Goal: Task Accomplishment & Management: Use online tool/utility

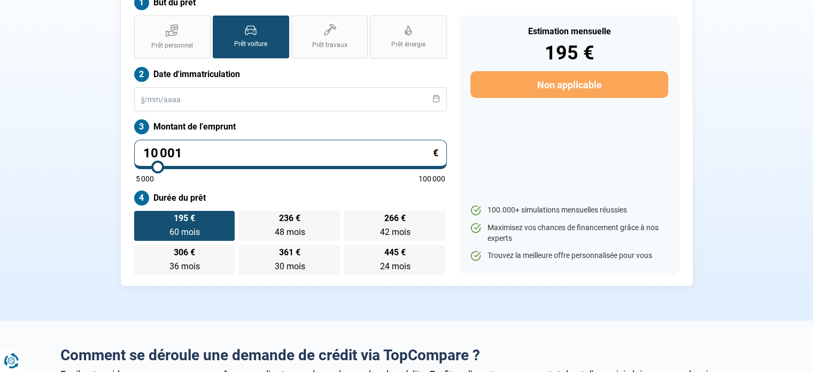
scroll to position [109, 0]
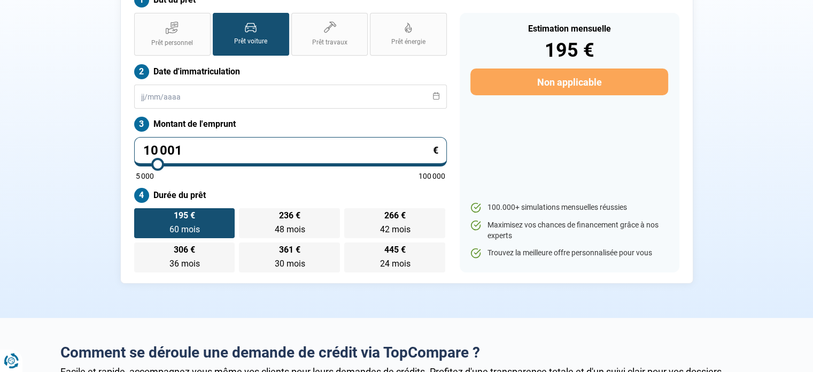
drag, startPoint x: 202, startPoint y: 153, endPoint x: 81, endPoint y: 143, distance: 121.3
click at [79, 144] on div "Concept Car - Demande de prêt pour votre client But du prêt Prêt personnel Prêt…" at bounding box center [407, 120] width 706 height 326
type input "8"
type input "5000"
type input "85"
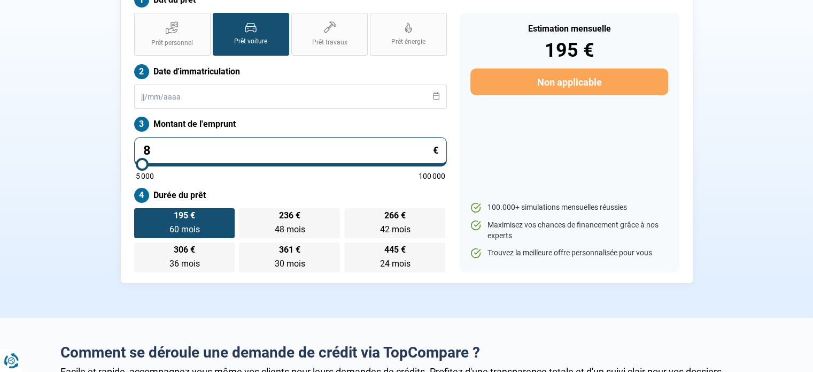
type input "5000"
type input "850"
type input "5000"
type input "8 500"
type input "8500"
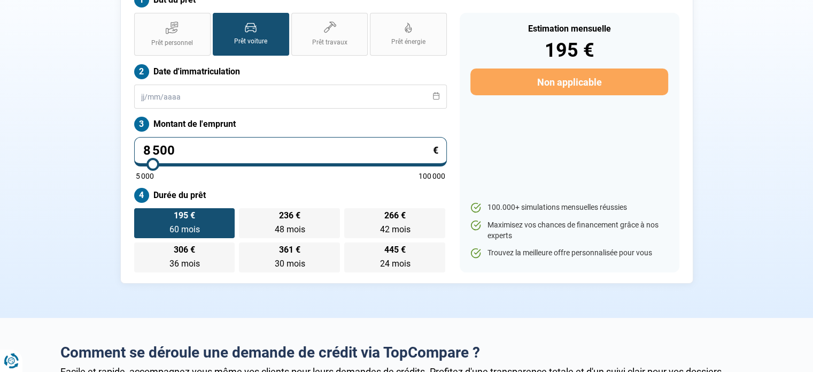
radio input "true"
type input "8 500"
click at [182, 218] on span "201 €" at bounding box center [184, 215] width 21 height 9
click at [141, 215] on input "201 € 48 mois 48 mois" at bounding box center [137, 211] width 7 height 7
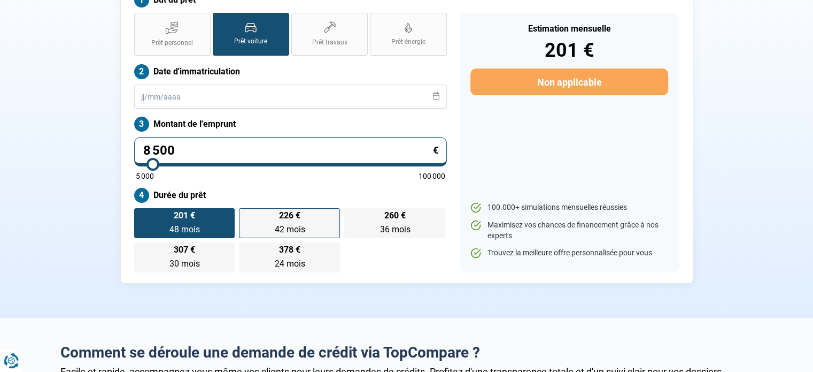
click at [288, 228] on span "42 mois" at bounding box center [289, 229] width 30 height 10
click at [246, 215] on input "226 € 42 mois 42 mois" at bounding box center [242, 211] width 7 height 7
radio input "true"
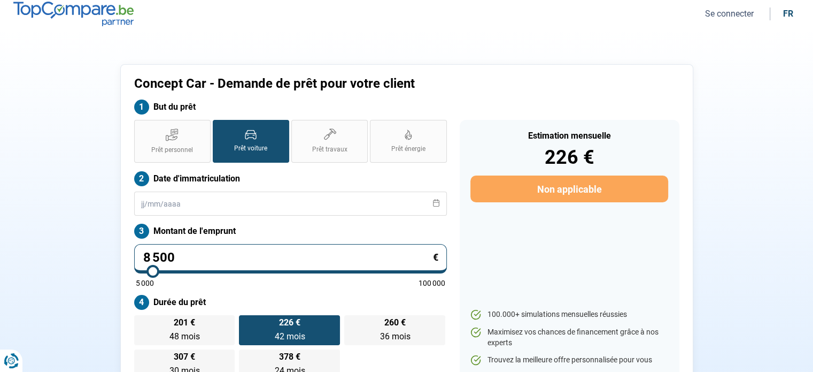
scroll to position [163, 0]
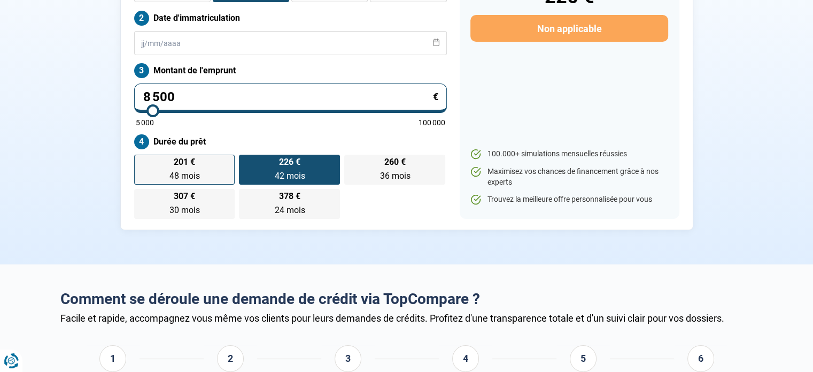
click at [201, 171] on label "201 € 48 mois 48 mois" at bounding box center [184, 170] width 101 height 30
click at [141, 162] on input "201 € 48 mois 48 mois" at bounding box center [137, 158] width 7 height 7
radio input "true"
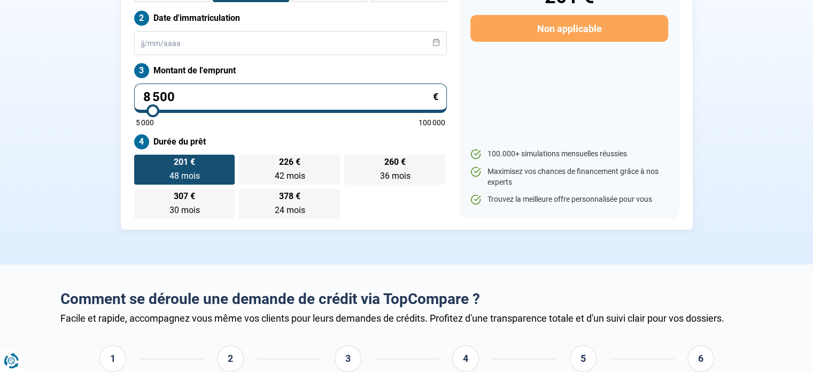
drag, startPoint x: 188, startPoint y: 97, endPoint x: 90, endPoint y: 89, distance: 98.7
click at [90, 89] on div "Concept Car - Demande de prêt pour votre client But du prêt Prêt personnel Prêt…" at bounding box center [407, 67] width 706 height 326
type input "1"
type input "5000"
type input "10"
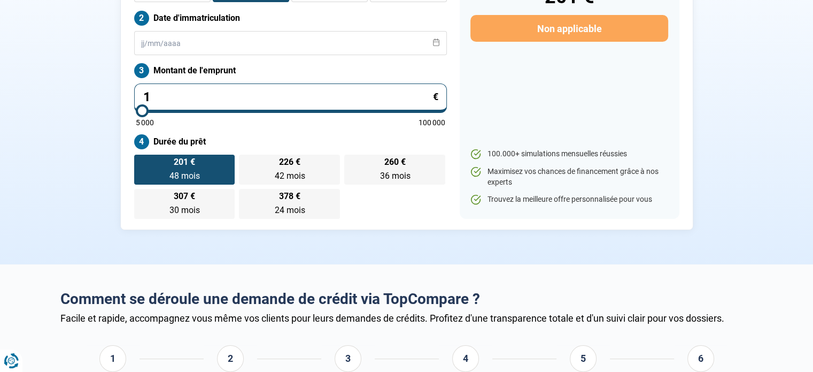
type input "5000"
type input "100"
type input "5000"
type input "1 000"
type input "5000"
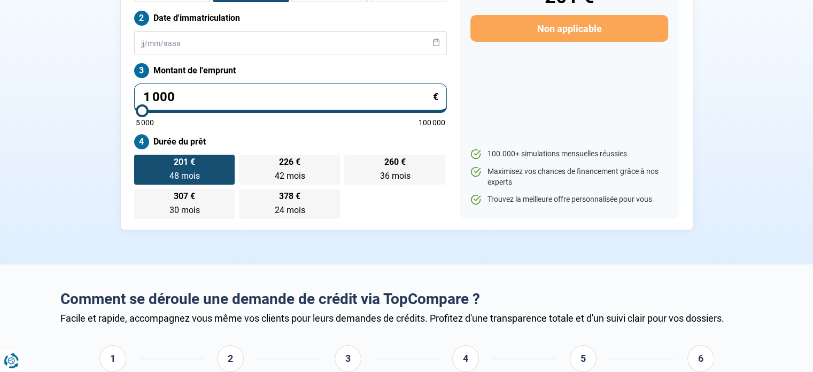
type input "10 000"
type input "10000"
click at [6, 148] on section "Concept Car - Demande de prêt pour votre client But du prêt Prêt personnel Prêt…" at bounding box center [406, 67] width 813 height 395
drag, startPoint x: 194, startPoint y: 90, endPoint x: 81, endPoint y: 89, distance: 112.3
click at [81, 89] on div "Concept Car - Demande de prêt pour votre client But du prêt Prêt personnel Prêt…" at bounding box center [407, 67] width 706 height 326
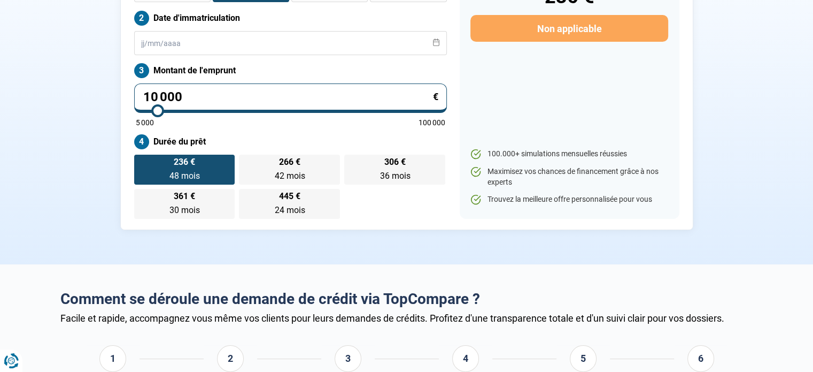
type input "8"
type input "5000"
type input "80"
type input "5000"
type input "800"
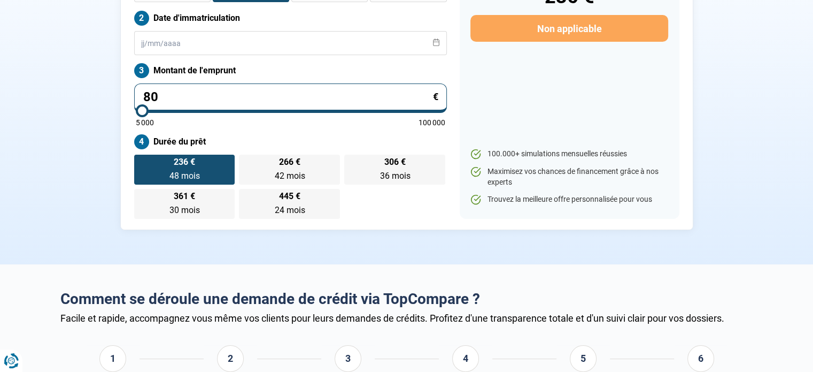
type input "5000"
type input "8 000"
type input "8000"
type input "800"
type input "5000"
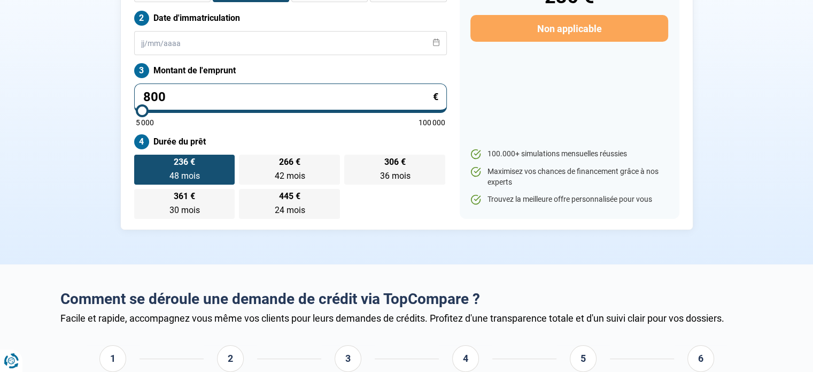
type input "80"
type input "5000"
type input "8"
type input "5000"
type input "85"
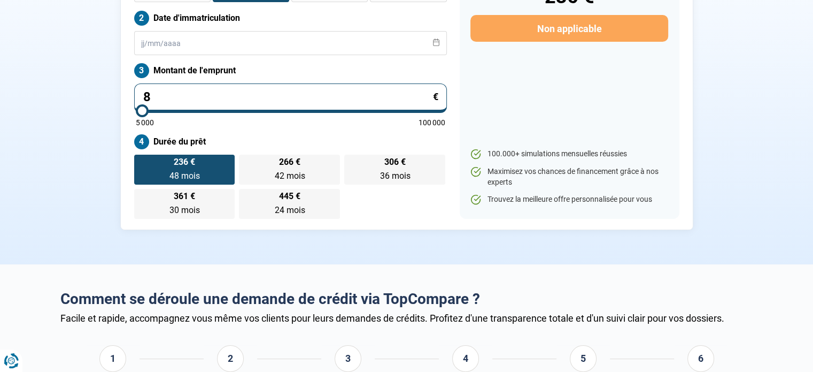
type input "5000"
type input "850"
type input "5000"
type input "8 500"
type input "8500"
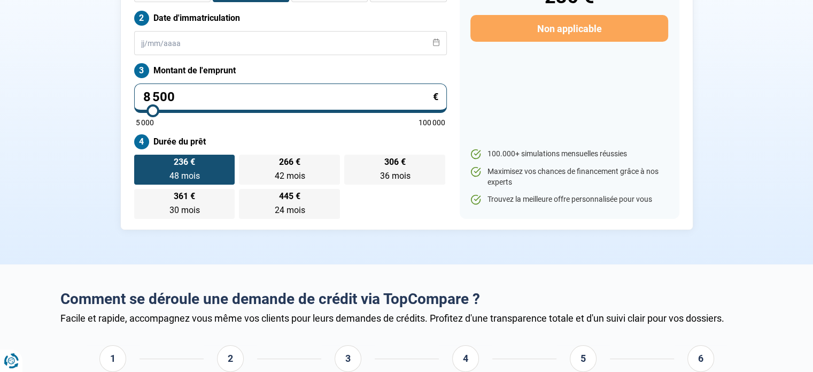
type input "8 500"
click at [181, 168] on label "236 € 48 mois 48 mois" at bounding box center [184, 170] width 101 height 30
click at [141, 162] on input "236 € 48 mois 48 mois" at bounding box center [137, 158] width 7 height 7
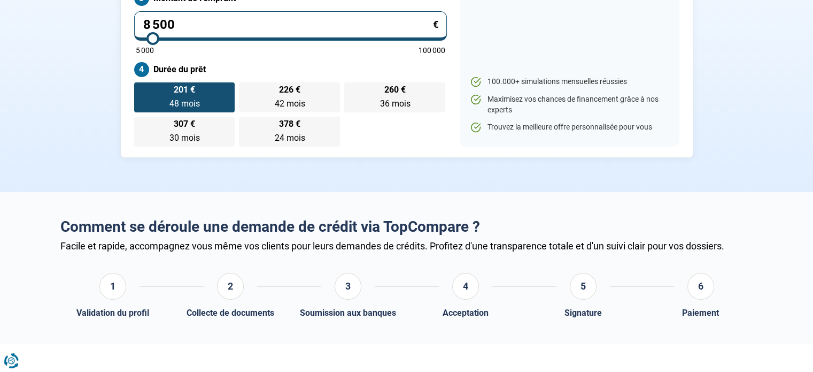
scroll to position [56, 0]
